Goal: Task Accomplishment & Management: Manage account settings

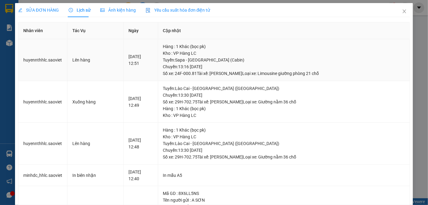
scroll to position [2, 0]
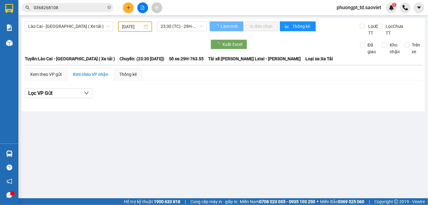
click at [75, 9] on input "0368268108" at bounding box center [70, 7] width 72 height 7
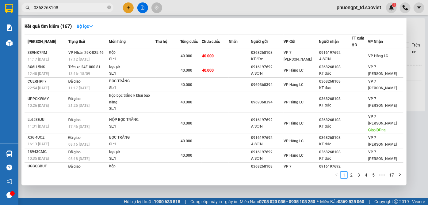
click at [75, 9] on input "0368268108" at bounding box center [70, 7] width 72 height 7
paste input "0822456777"
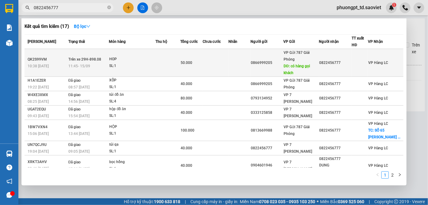
type input "0822456777"
click at [368, 65] on div at bounding box center [360, 63] width 16 height 6
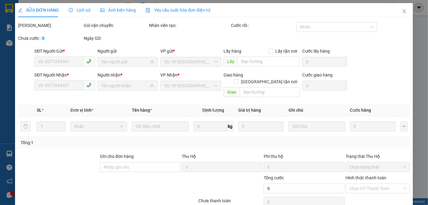
type input "0866999205"
type input "có hàng gọi khách"
type input "0822456777"
type input "50.000"
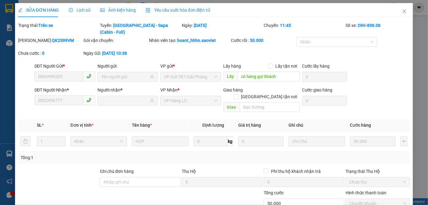
click at [79, 12] on span "Lịch sử" at bounding box center [80, 10] width 22 height 5
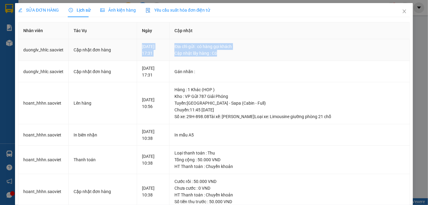
drag, startPoint x: 174, startPoint y: 41, endPoint x: 248, endPoint y: 56, distance: 75.8
click at [248, 56] on tr "duonglv_hhlc.saoviet Cập nhật đơn hàng [DATE] 17:31 Địa chỉ gửi : có hàng gọi k…" at bounding box center [214, 50] width 392 height 22
click at [254, 60] on td "Địa chỉ gửi : có hàng gọi khách Cập nhật lấy hàng : Có" at bounding box center [290, 50] width 240 height 22
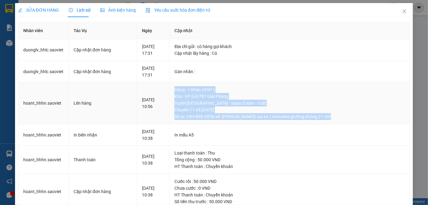
drag, startPoint x: 177, startPoint y: 89, endPoint x: 346, endPoint y: 119, distance: 171.6
click at [346, 119] on td "Hàng : 1 Khác (HOP ) Kho : VP Gửi 787 Giải Phóng Tuyến : [GEOGRAPHIC_DATA] - [G…" at bounding box center [290, 103] width 240 height 42
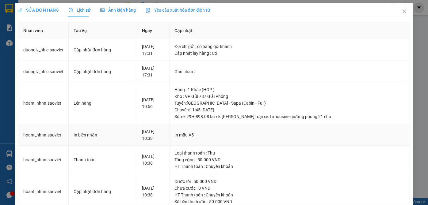
click at [324, 132] on div "In mẫu A5" at bounding box center [289, 135] width 230 height 7
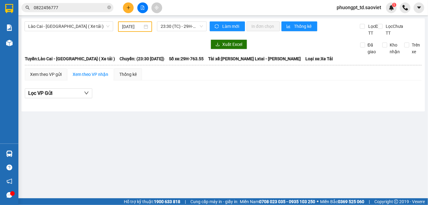
click at [74, 11] on span "0822456777" at bounding box center [67, 7] width 92 height 9
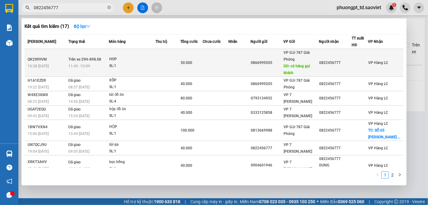
click at [381, 65] on div "VP Hàng LC" at bounding box center [378, 62] width 20 height 7
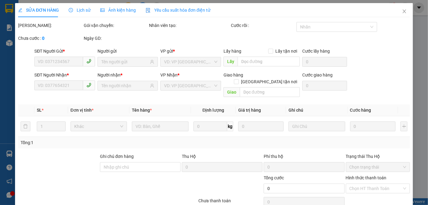
type input "0866999205"
type input "có hàng gọi khách"
type input "0822456777"
type input "50.000"
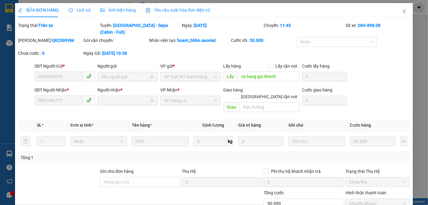
click at [74, 9] on span "Lịch sử" at bounding box center [80, 10] width 22 height 5
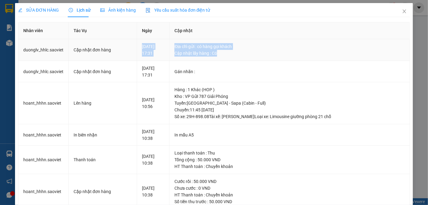
drag, startPoint x: 175, startPoint y: 44, endPoint x: 247, endPoint y: 56, distance: 73.5
click at [247, 56] on tr "duonglv_hhlc.saoviet Cập nhật đơn hàng [DATE] 17:31 Địa chỉ gửi : có hàng gọi k…" at bounding box center [214, 50] width 392 height 22
click at [274, 69] on div "Gán nhãn :" at bounding box center [289, 71] width 230 height 7
drag, startPoint x: 248, startPoint y: 48, endPoint x: 231, endPoint y: 54, distance: 18.3
click at [231, 54] on td "Địa chỉ gửi : có hàng gọi khách Cập nhật lấy hàng : Có" at bounding box center [290, 50] width 240 height 22
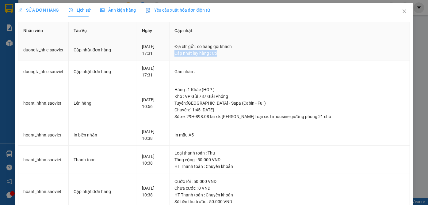
click at [250, 60] on td "Địa chỉ gửi : có hàng gọi khách Cập nhật lấy hàng : Có" at bounding box center [290, 50] width 240 height 22
drag, startPoint x: 197, startPoint y: 48, endPoint x: 229, endPoint y: 54, distance: 32.2
click at [229, 54] on td "Địa chỉ gửi : có hàng gọi khách Cập nhật lấy hàng : Có" at bounding box center [290, 50] width 240 height 22
click at [229, 54] on div "Cập nhật lấy hàng : Có" at bounding box center [289, 53] width 230 height 7
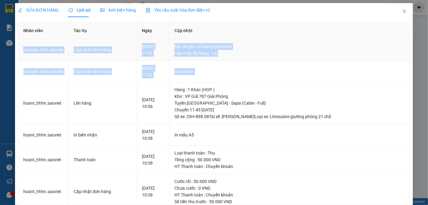
drag, startPoint x: 206, startPoint y: 78, endPoint x: 21, endPoint y: 42, distance: 188.3
click at [20, 41] on tbody "duonglv_hhlc.saoviet Cập nhật đơn hàng [DATE] 17:31 Địa chỉ gửi : có hàng gọi k…" at bounding box center [214, 183] width 392 height 288
click at [123, 53] on td "Cập nhật đơn hàng" at bounding box center [103, 50] width 68 height 22
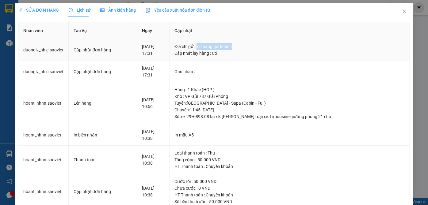
drag, startPoint x: 203, startPoint y: 46, endPoint x: 245, endPoint y: 56, distance: 43.2
click at [242, 47] on div "Địa chỉ gửi : có hàng gọi khách" at bounding box center [289, 46] width 230 height 7
click at [247, 61] on td "Gán nhãn :" at bounding box center [290, 72] width 240 height 22
drag, startPoint x: 204, startPoint y: 47, endPoint x: 243, endPoint y: 47, distance: 38.3
click at [243, 47] on div "Địa chỉ gửi : có hàng gọi khách" at bounding box center [289, 46] width 230 height 7
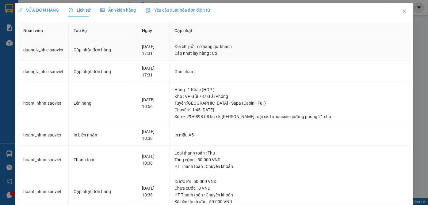
click at [253, 58] on td "Địa chỉ gửi : có hàng gọi khách Cập nhật lấy hàng : Có" at bounding box center [290, 50] width 240 height 22
drag, startPoint x: 206, startPoint y: 46, endPoint x: 230, endPoint y: 42, distance: 24.1
click at [248, 50] on td "Địa chỉ gửi : có hàng gọi khách Cập nhật lấy hàng : Có" at bounding box center [290, 50] width 240 height 22
click at [222, 61] on td "Gán nhãn :" at bounding box center [290, 72] width 240 height 22
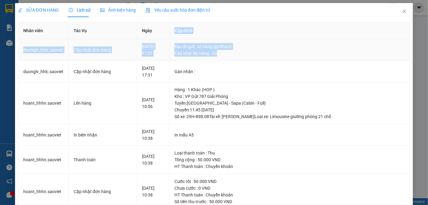
drag, startPoint x: 177, startPoint y: 39, endPoint x: 252, endPoint y: 59, distance: 77.9
click at [252, 59] on table "Nhân viên Tác Vụ Ngày Cập nhật duonglv_hhlc.saoviet Cập nhật đơn hàng [DATE] 17…" at bounding box center [214, 174] width 392 height 305
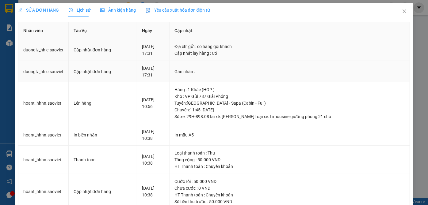
click at [254, 62] on td "Gán nhãn :" at bounding box center [290, 72] width 240 height 22
drag, startPoint x: 131, startPoint y: 46, endPoint x: 235, endPoint y: 70, distance: 106.7
click at [235, 70] on tbody "duonglv_hhlc.saoviet Cập nhật đơn hàng [DATE] 17:31 Địa chỉ gửi : có hàng gọi k…" at bounding box center [214, 183] width 392 height 288
click at [242, 73] on div "Gán nhãn :" at bounding box center [289, 71] width 230 height 7
drag, startPoint x: 129, startPoint y: 43, endPoint x: 252, endPoint y: 69, distance: 125.1
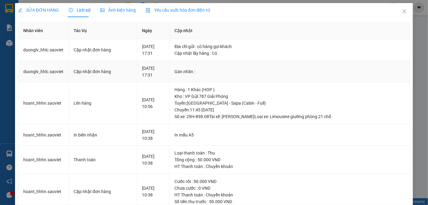
click at [252, 69] on tbody "duonglv_hhlc.saoviet Cập nhật đơn hàng [DATE] 17:31 Địa chỉ gửi : có hàng gọi k…" at bounding box center [214, 183] width 392 height 288
click at [258, 72] on div "Gán nhãn :" at bounding box center [289, 71] width 230 height 7
drag, startPoint x: 181, startPoint y: 46, endPoint x: 240, endPoint y: 55, distance: 59.6
click at [240, 55] on td "Địa chỉ gửi : có hàng gọi khách Cập nhật lấy hàng : Có" at bounding box center [290, 50] width 240 height 22
click at [240, 55] on div "Cập nhật lấy hàng : Có" at bounding box center [289, 53] width 230 height 7
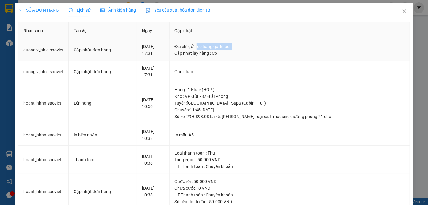
drag, startPoint x: 204, startPoint y: 46, endPoint x: 246, endPoint y: 45, distance: 42.0
click at [246, 45] on div "Địa chỉ gửi : có hàng gọi khách" at bounding box center [289, 46] width 230 height 7
click at [252, 59] on td "Địa chỉ gửi : có hàng gọi khách Cập nhật lấy hàng : Có" at bounding box center [290, 50] width 240 height 22
drag, startPoint x: 174, startPoint y: 43, endPoint x: 247, endPoint y: 56, distance: 74.5
click at [247, 56] on tr "duonglv_hhlc.saoviet Cập nhật đơn hàng [DATE] 17:31 Địa chỉ gửi : có hàng gọi k…" at bounding box center [214, 50] width 392 height 22
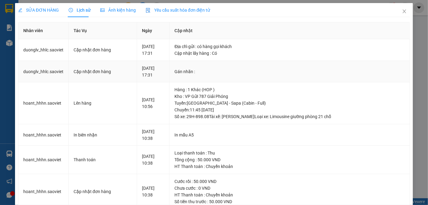
click at [239, 72] on div "Gán nhãn :" at bounding box center [289, 71] width 230 height 7
drag, startPoint x: 179, startPoint y: 46, endPoint x: 238, endPoint y: 57, distance: 59.9
click at [238, 57] on td "Địa chỉ gửi : có hàng gọi khách Cập nhật lấy hàng : Có" at bounding box center [290, 50] width 240 height 22
click at [246, 59] on td "Địa chỉ gửi : có hàng gọi khách Cập nhật lấy hàng : Có" at bounding box center [290, 50] width 240 height 22
click at [402, 11] on icon "close" at bounding box center [404, 11] width 5 height 5
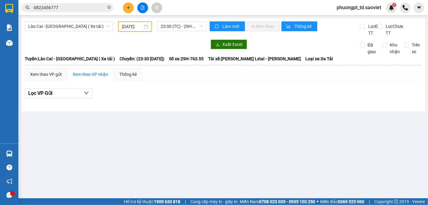
click at [82, 6] on input "0822456777" at bounding box center [70, 7] width 72 height 7
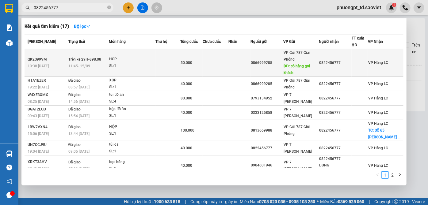
click at [384, 64] on span "VP Hàng LC" at bounding box center [378, 63] width 20 height 4
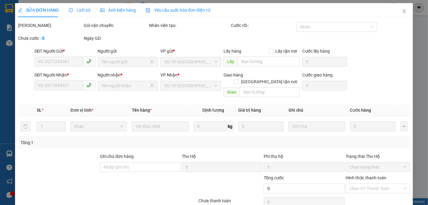
type input "0866999205"
type input "có hàng gọi khách"
type input "0822456777"
type input "50.000"
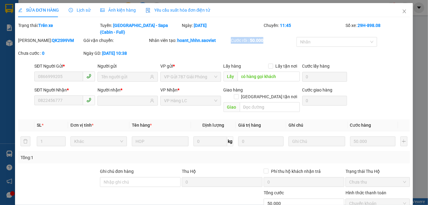
drag, startPoint x: 229, startPoint y: 33, endPoint x: 262, endPoint y: 35, distance: 33.8
click at [262, 37] on div "Cước rồi : 50.000" at bounding box center [263, 40] width 64 height 7
click at [265, 37] on div "Cước rồi : 50.000" at bounding box center [263, 43] width 66 height 13
click at [266, 37] on div "Cước rồi : 50.000" at bounding box center [263, 40] width 64 height 7
drag, startPoint x: 260, startPoint y: 25, endPoint x: 291, endPoint y: 28, distance: 31.1
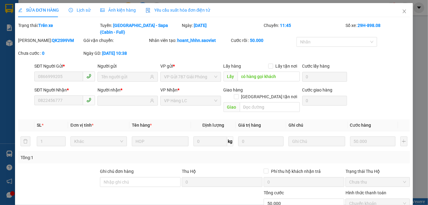
click at [291, 25] on div "Trạng thái: Trên xe Tuyến: [GEOGRAPHIC_DATA] - [GEOGRAPHIC_DATA] (Cabin - Full)…" at bounding box center [213, 28] width 393 height 13
click at [287, 37] on div "Cước rồi : 50.000" at bounding box center [263, 40] width 64 height 7
drag, startPoint x: 259, startPoint y: 25, endPoint x: 288, endPoint y: 35, distance: 29.8
click at [290, 28] on div "Trạng thái: Trên xe Tuyến: [GEOGRAPHIC_DATA] - [GEOGRAPHIC_DATA] (Cabin - Full)…" at bounding box center [213, 28] width 393 height 13
click at [286, 37] on div "Cước rồi : 50.000" at bounding box center [263, 40] width 64 height 7
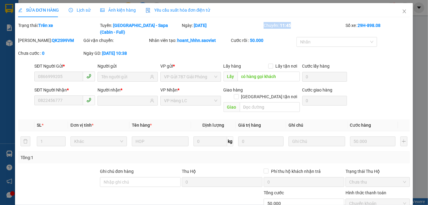
drag, startPoint x: 261, startPoint y: 25, endPoint x: 289, endPoint y: 29, distance: 29.1
click at [290, 28] on div "Chuyến: 11:45" at bounding box center [304, 28] width 82 height 13
click at [285, 37] on div "Cước rồi : 50.000" at bounding box center [263, 40] width 64 height 7
drag, startPoint x: 261, startPoint y: 25, endPoint x: 283, endPoint y: 36, distance: 23.7
click at [290, 25] on div "Chuyến: 11:45" at bounding box center [304, 28] width 82 height 13
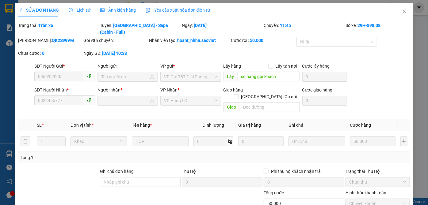
click at [283, 37] on div "Cước rồi : 50.000" at bounding box center [263, 40] width 64 height 7
drag, startPoint x: 262, startPoint y: 25, endPoint x: 286, endPoint y: 34, distance: 26.4
click at [287, 27] on div "Chuyến: 11:45" at bounding box center [304, 28] width 82 height 13
drag, startPoint x: 286, startPoint y: 34, endPoint x: 273, endPoint y: 32, distance: 13.5
click at [286, 37] on div "Cước rồi : 50.000" at bounding box center [263, 40] width 64 height 7
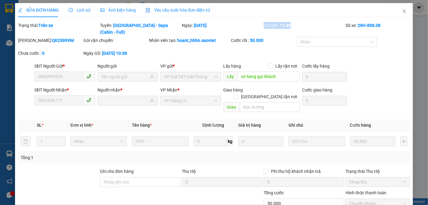
drag, startPoint x: 261, startPoint y: 25, endPoint x: 291, endPoint y: 28, distance: 30.5
click at [292, 28] on div "Chuyến: 11:45" at bounding box center [304, 28] width 82 height 13
click at [284, 37] on div "Cước rồi : 50.000" at bounding box center [263, 40] width 64 height 7
drag, startPoint x: 228, startPoint y: 32, endPoint x: 270, endPoint y: 36, distance: 42.4
click at [270, 37] on div "Cước rồi : 50.000" at bounding box center [263, 43] width 66 height 13
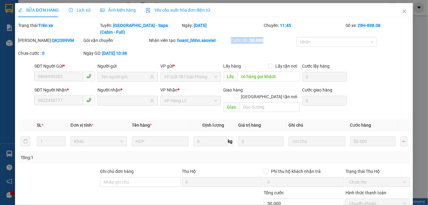
click at [269, 43] on div "[PERSON_NAME]: QK2S99VM Gói vận chuyển: Nhân viên tạo: hoant_hhhn.saoviet Cước …" at bounding box center [213, 50] width 393 height 26
drag, startPoint x: 144, startPoint y: 34, endPoint x: 233, endPoint y: 37, distance: 88.9
click at [233, 37] on div "[PERSON_NAME]: QK2S99VM Gói vận chuyển: Nhân viên tạo: hoant_hhhn.saoviet Cước …" at bounding box center [213, 50] width 393 height 26
click at [230, 37] on div "Cước rồi : 50.000" at bounding box center [263, 43] width 66 height 13
drag, startPoint x: 229, startPoint y: 36, endPoint x: 266, endPoint y: 39, distance: 37.6
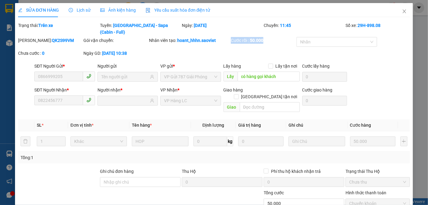
click at [266, 37] on div "Cước rồi : 50.000" at bounding box center [263, 40] width 64 height 7
click at [266, 39] on div "Cước rồi : 50.000" at bounding box center [263, 43] width 66 height 13
drag, startPoint x: 227, startPoint y: 34, endPoint x: 262, endPoint y: 36, distance: 35.7
click at [262, 37] on div "[PERSON_NAME]: QK2S99VM Gói vận chuyển: Nhân viên tạo: hoant_hhhn.saoviet Cước …" at bounding box center [213, 50] width 393 height 26
click at [265, 39] on div "Cước rồi : 50.000" at bounding box center [263, 43] width 66 height 13
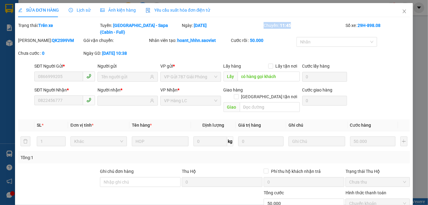
drag, startPoint x: 262, startPoint y: 24, endPoint x: 290, endPoint y: 32, distance: 29.9
click at [294, 27] on div "Chuyến: 11:45" at bounding box center [304, 28] width 82 height 13
click at [277, 43] on div "Cước rồi : 50.000" at bounding box center [263, 43] width 66 height 13
drag, startPoint x: 231, startPoint y: 35, endPoint x: 268, endPoint y: 37, distance: 36.5
click at [267, 37] on div "Cước rồi : 50.000" at bounding box center [263, 40] width 64 height 7
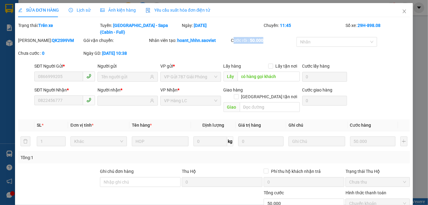
click at [270, 39] on div "Cước rồi : 50.000" at bounding box center [263, 43] width 66 height 13
drag, startPoint x: 226, startPoint y: 32, endPoint x: 266, endPoint y: 32, distance: 39.2
click at [266, 37] on div "[PERSON_NAME]: QK2S99VM Gói vận chuyển: Nhân viên tạo: hoant_hhhn.saoviet Cước …" at bounding box center [213, 50] width 393 height 26
click at [78, 13] on span "Lịch sử" at bounding box center [80, 10] width 22 height 5
